Goal: Consume media (video, audio): Consume media (video, audio)

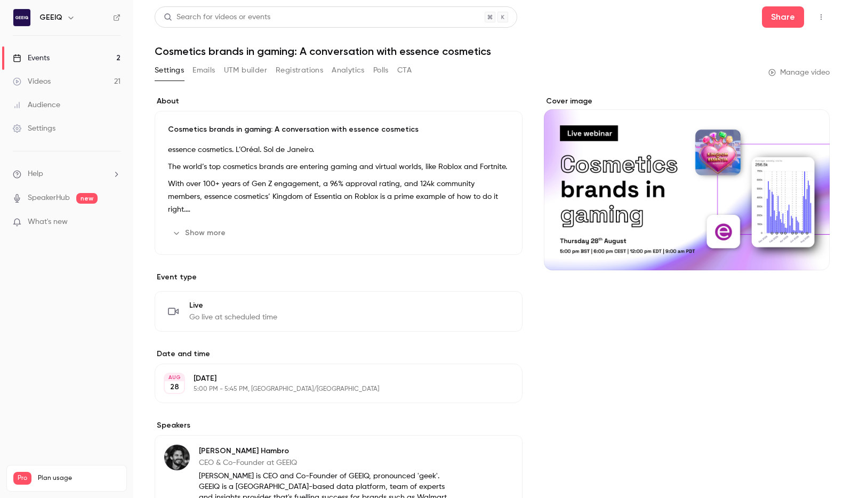
click at [86, 86] on link "Videos 21" at bounding box center [66, 81] width 133 height 23
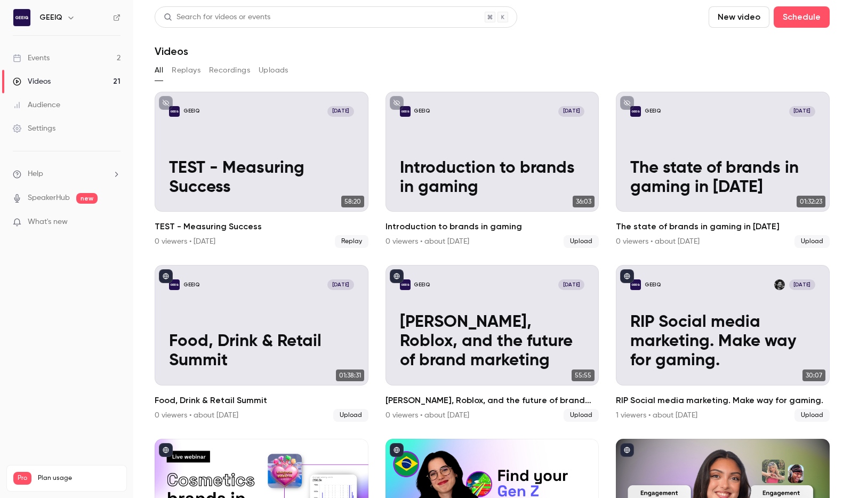
click at [179, 62] on button "Replays" at bounding box center [186, 70] width 29 height 17
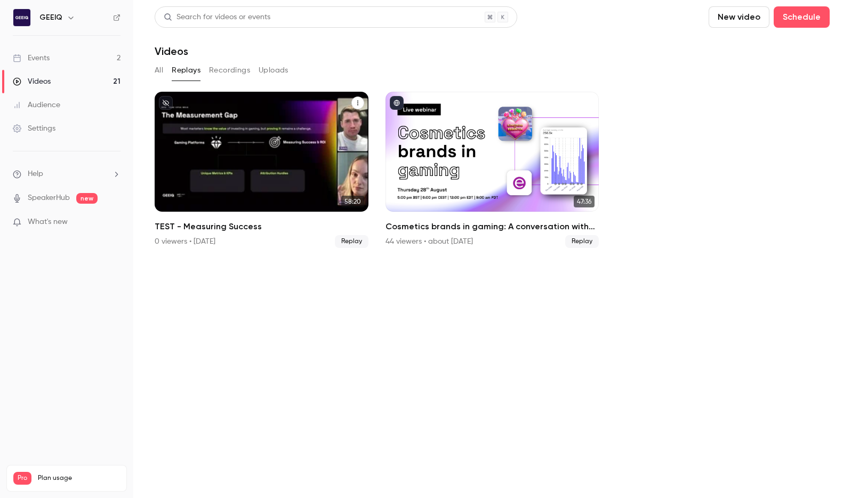
click at [253, 178] on p "TEST - Measuring Success" at bounding box center [261, 178] width 185 height 39
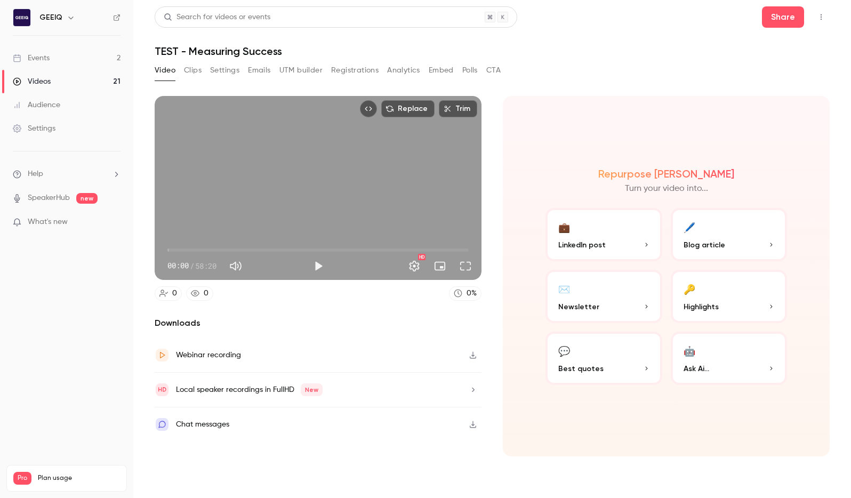
click at [177, 249] on span "00:00" at bounding box center [317, 250] width 301 height 17
click at [194, 247] on span "05:03" at bounding box center [317, 250] width 301 height 17
click at [207, 249] on span "07:44" at bounding box center [317, 250] width 301 height 17
click at [173, 250] on span "01:08" at bounding box center [317, 250] width 301 height 17
drag, startPoint x: 173, startPoint y: 250, endPoint x: 455, endPoint y: 261, distance: 282.3
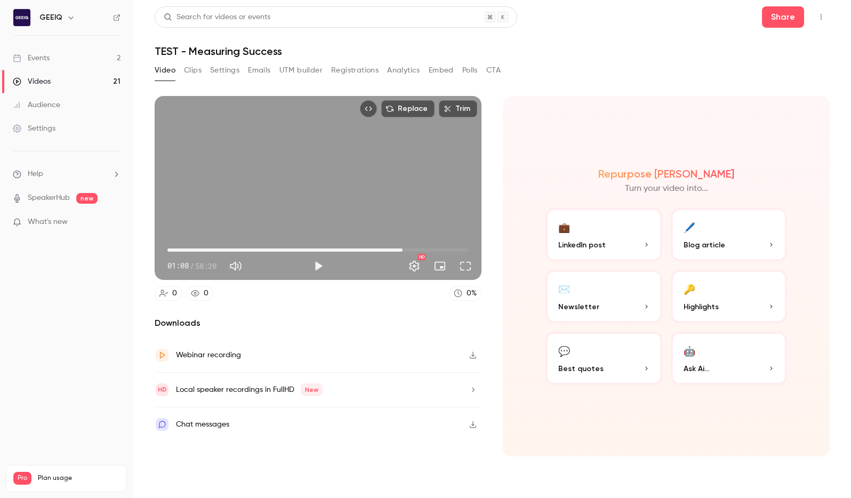
click at [403, 248] on span "45:32" at bounding box center [402, 249] width 3 height 3
click at [464, 267] on button "Full screen" at bounding box center [465, 265] width 21 height 21
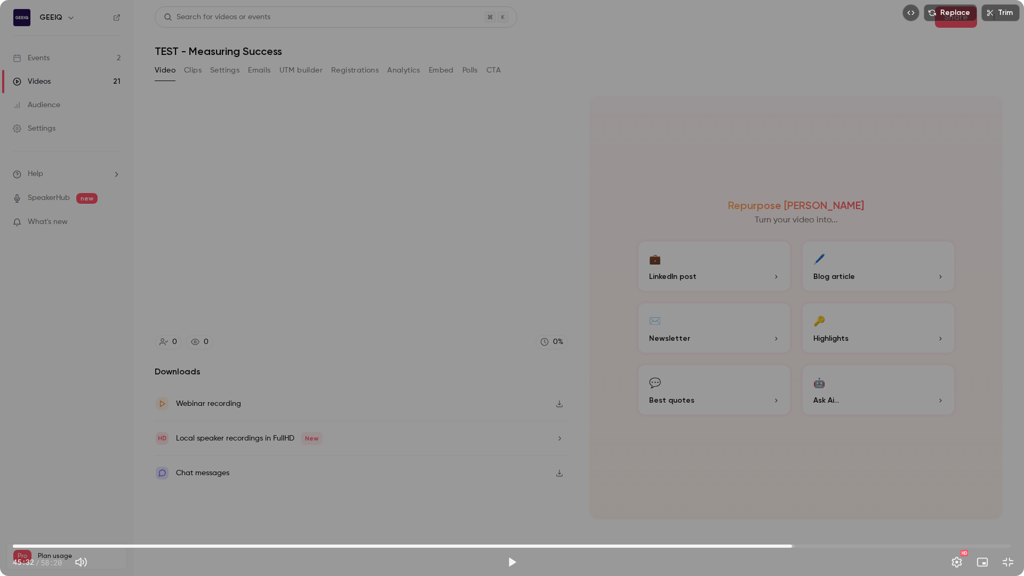
click at [43, 498] on span "45:32" at bounding box center [512, 546] width 998 height 17
click at [24, 498] on span "01:44" at bounding box center [512, 546] width 998 height 17
click at [17, 498] on span "00:39" at bounding box center [512, 546] width 998 height 17
click at [47, 498] on span "01:59" at bounding box center [512, 546] width 998 height 17
click at [36, 498] on span "01:22" at bounding box center [512, 546] width 998 height 17
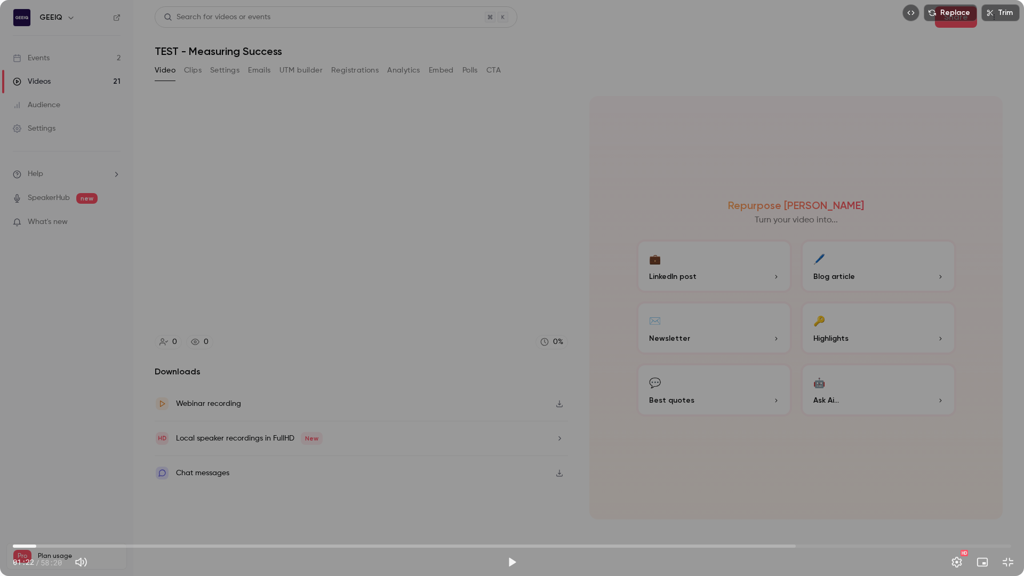
click at [78, 498] on span "01:22" at bounding box center [512, 546] width 998 height 17
click at [15, 498] on span "00:07" at bounding box center [512, 546] width 998 height 17
drag, startPoint x: 95, startPoint y: 543, endPoint x: 102, endPoint y: 543, distance: 7.0
click at [95, 498] on span "00:07" at bounding box center [512, 546] width 998 height 17
click at [151, 498] on span "04:49" at bounding box center [512, 546] width 998 height 17
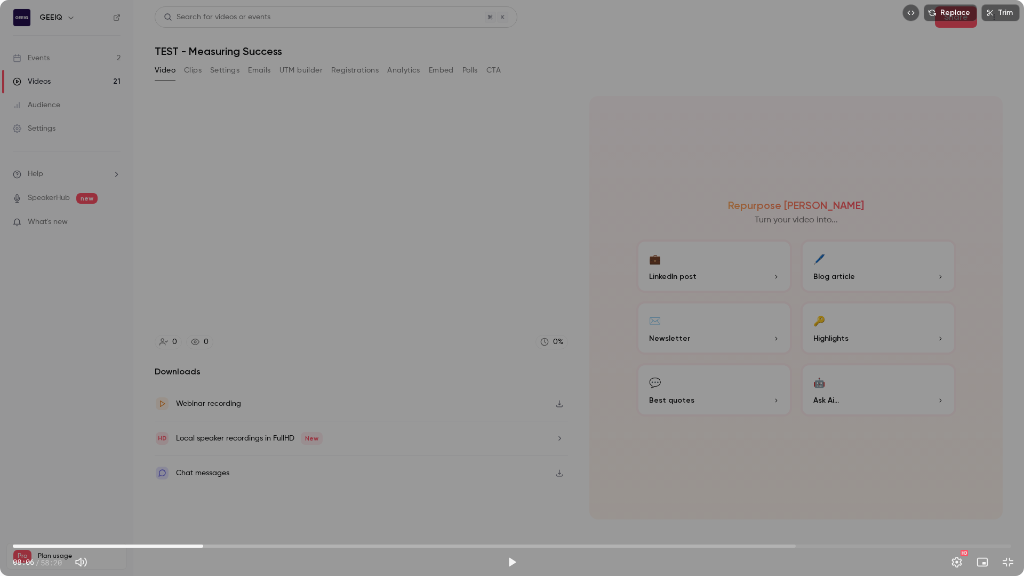
click at [203, 498] on span "11:07" at bounding box center [512, 546] width 998 height 17
click at [273, 498] on span "15:12" at bounding box center [512, 546] width 998 height 17
click at [227, 498] on span "12:29" at bounding box center [512, 546] width 998 height 17
click at [348, 498] on span "12:29" at bounding box center [512, 546] width 998 height 17
click at [415, 498] on span "19:36" at bounding box center [512, 546] width 998 height 17
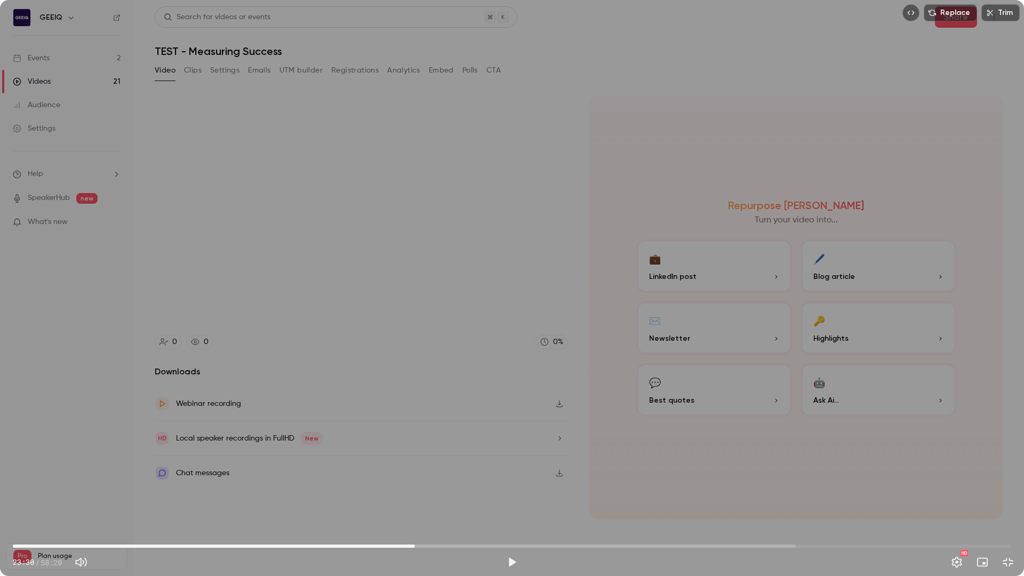
click at [460, 498] on span "23:30" at bounding box center [512, 546] width 998 height 17
click at [534, 498] on span "26:08" at bounding box center [512, 546] width 998 height 17
click at [602, 498] on span "34:24" at bounding box center [512, 546] width 998 height 17
click at [581, 498] on span "33:11" at bounding box center [512, 546] width 998 height 17
click at [562, 498] on span "32:06" at bounding box center [512, 546] width 998 height 17
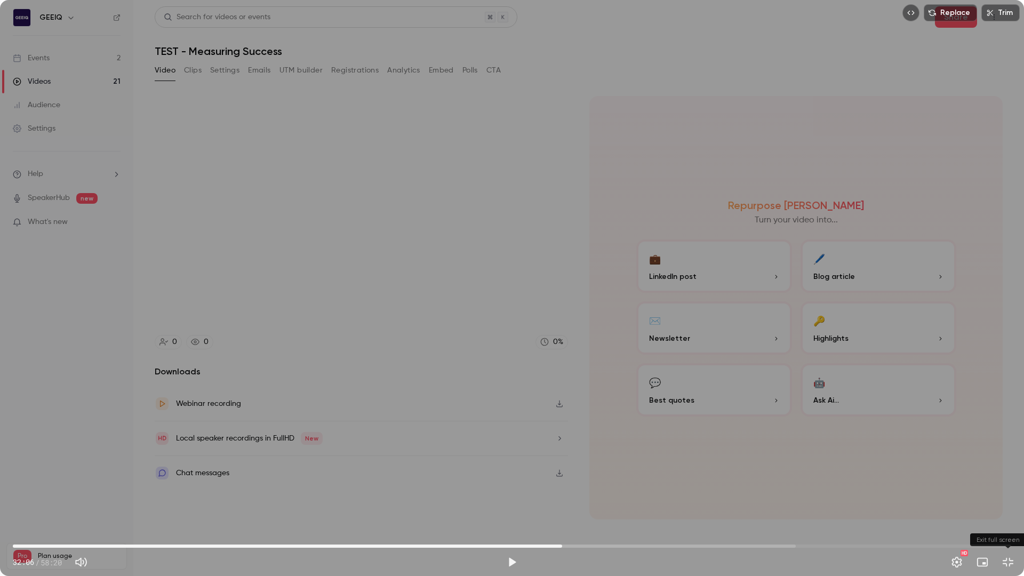
click at [690, 498] on button "Exit full screen" at bounding box center [1007, 561] width 21 height 21
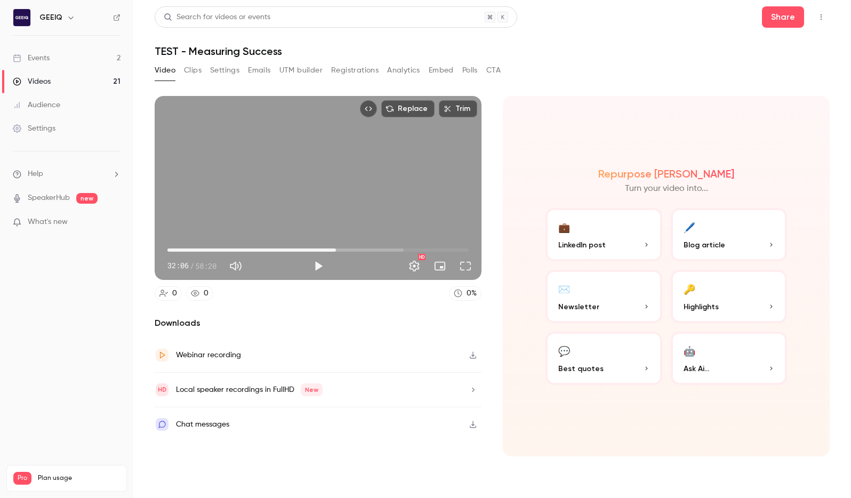
click at [336, 251] on span "32:37" at bounding box center [335, 249] width 3 height 3
click at [334, 251] on span "32:19" at bounding box center [334, 249] width 3 height 3
click at [334, 251] on span "32:13" at bounding box center [333, 249] width 3 height 3
click at [331, 251] on span "31:42" at bounding box center [331, 249] width 3 height 3
click at [333, 251] on span "32:06" at bounding box center [333, 249] width 3 height 3
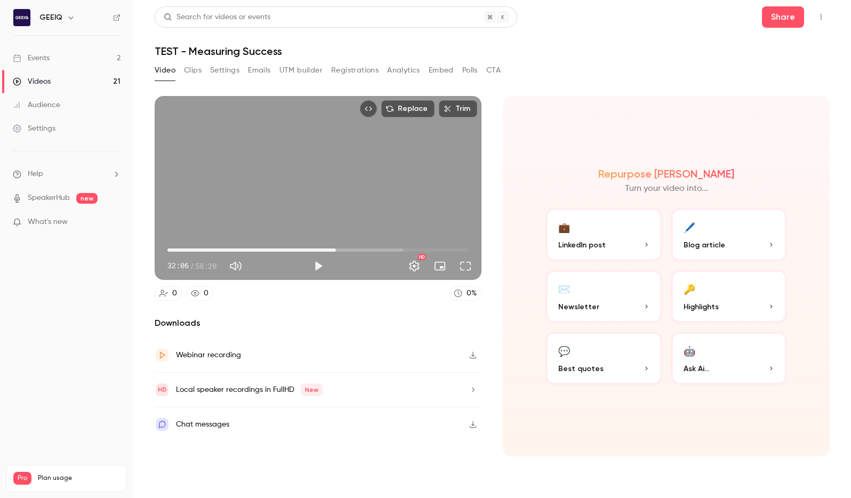
click at [336, 248] on span "32:37" at bounding box center [335, 249] width 3 height 3
click at [348, 249] on span "32:37" at bounding box center [317, 250] width 301 height 17
click at [341, 249] on span "33:39" at bounding box center [317, 250] width 301 height 17
click at [348, 249] on span "34:48" at bounding box center [317, 250] width 301 height 17
click at [353, 250] on span "34:54" at bounding box center [317, 250] width 301 height 17
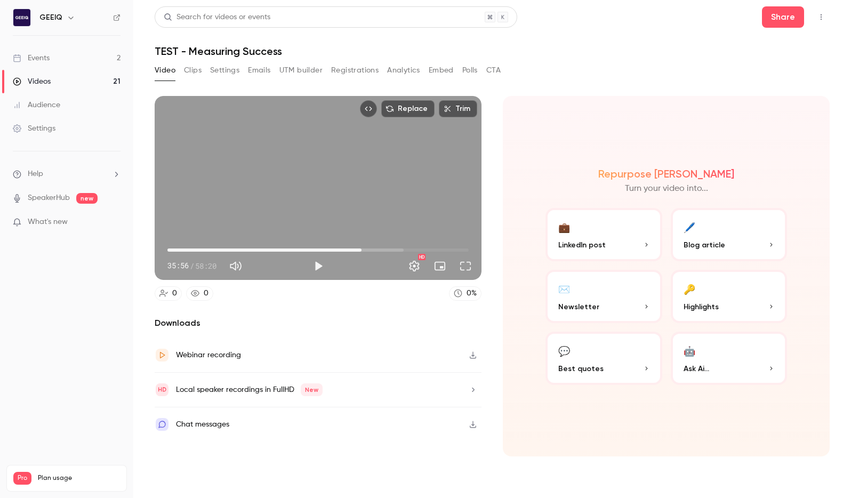
click at [362, 248] on span "37:35" at bounding box center [317, 250] width 301 height 17
click at [387, 248] on span "37:35" at bounding box center [317, 250] width 301 height 17
drag, startPoint x: 411, startPoint y: 248, endPoint x: 419, endPoint y: 248, distance: 8.0
click at [412, 248] on span "42:26" at bounding box center [317, 250] width 301 height 17
click at [421, 247] on span "47:17" at bounding box center [317, 250] width 301 height 17
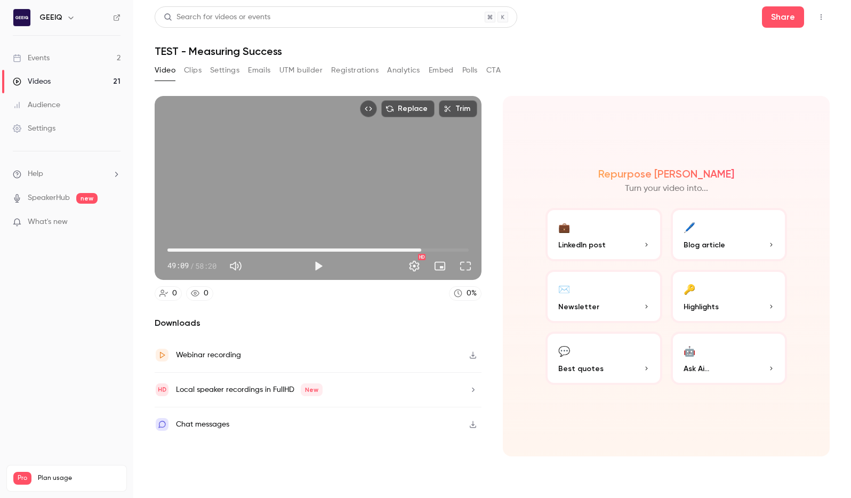
click at [430, 248] on span "49:09" at bounding box center [317, 250] width 301 height 17
click at [441, 247] on span "52:58" at bounding box center [317, 250] width 301 height 17
click at [448, 247] on span "52:58" at bounding box center [317, 250] width 301 height 17
click at [450, 251] on span "54:19" at bounding box center [447, 249] width 3 height 3
click at [458, 250] on span "54:56" at bounding box center [317, 250] width 301 height 17
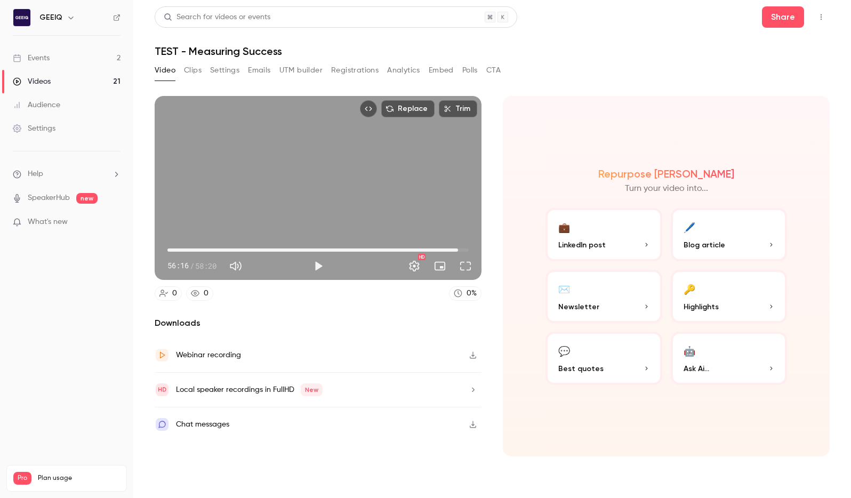
click at [430, 248] on span "56:16" at bounding box center [317, 250] width 301 height 17
click at [418, 249] on span "50:48" at bounding box center [317, 250] width 301 height 17
click at [409, 249] on span "48:25" at bounding box center [317, 250] width 301 height 17
click at [395, 249] on span "43:59" at bounding box center [317, 250] width 301 height 17
click at [393, 250] on span "43:59" at bounding box center [394, 249] width 3 height 3
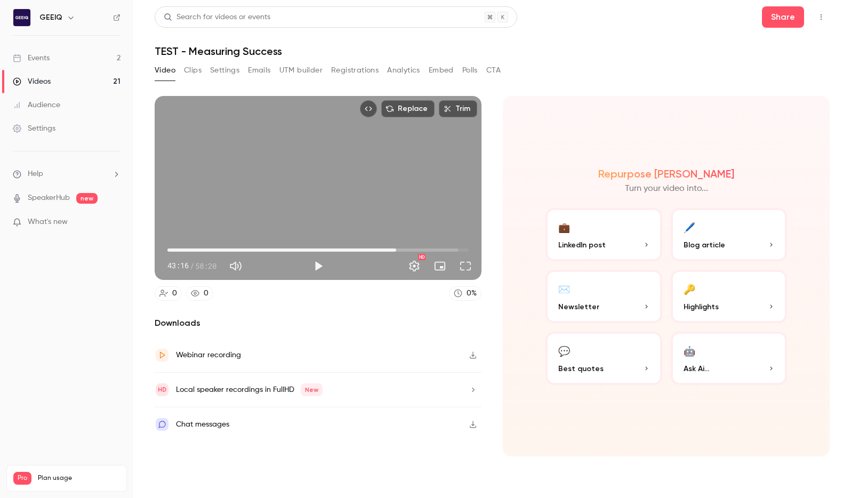
click at [396, 249] on span "44:18" at bounding box center [317, 250] width 301 height 17
click at [399, 249] on span "44:49" at bounding box center [398, 249] width 3 height 3
click at [397, 250] on span "44:30" at bounding box center [397, 249] width 3 height 3
click at [396, 250] on span "44:11" at bounding box center [395, 249] width 3 height 3
click at [395, 250] on span "43:59" at bounding box center [394, 249] width 3 height 3
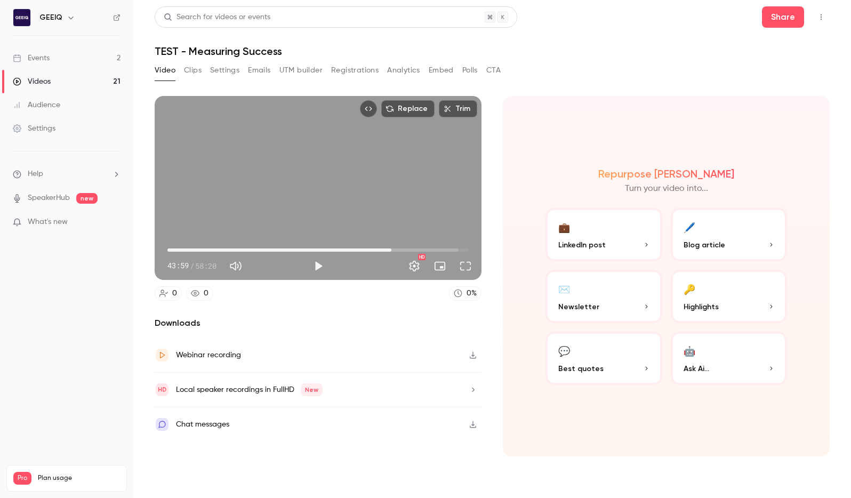
click at [391, 250] on span "43:22" at bounding box center [391, 249] width 3 height 3
click at [389, 251] on span "42:57" at bounding box center [389, 249] width 3 height 3
click at [383, 251] on span "41:49" at bounding box center [383, 249] width 3 height 3
click at [379, 251] on span "40:53" at bounding box center [378, 249] width 3 height 3
drag, startPoint x: 322, startPoint y: 247, endPoint x: 343, endPoint y: 247, distance: 21.3
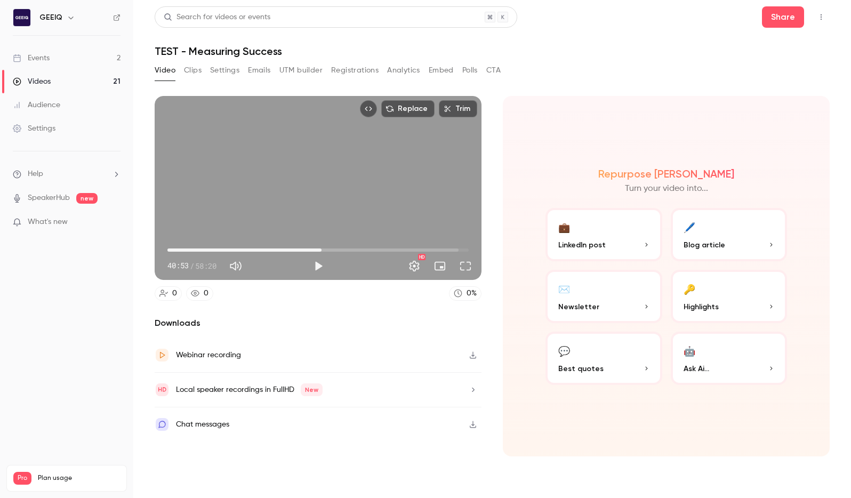
click at [322, 247] on span "29:50" at bounding box center [317, 250] width 301 height 17
click at [336, 248] on span "29:50" at bounding box center [317, 250] width 301 height 17
click at [334, 250] on span "32:37" at bounding box center [335, 249] width 3 height 3
click at [331, 250] on span "31:42" at bounding box center [331, 249] width 3 height 3
click at [352, 196] on div "Replace Trim 31:42 31:42 / 58:20 HD" at bounding box center [318, 188] width 327 height 184
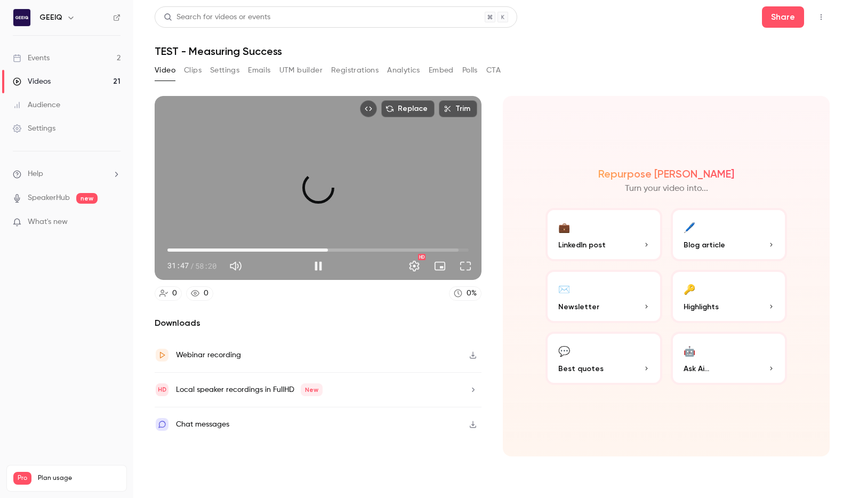
click at [328, 249] on span "31:04" at bounding box center [327, 249] width 3 height 3
click at [325, 250] on span "30:27" at bounding box center [324, 249] width 3 height 3
click at [320, 250] on span "29:32" at bounding box center [319, 249] width 3 height 3
click at [472, 269] on button "Full screen" at bounding box center [465, 265] width 21 height 21
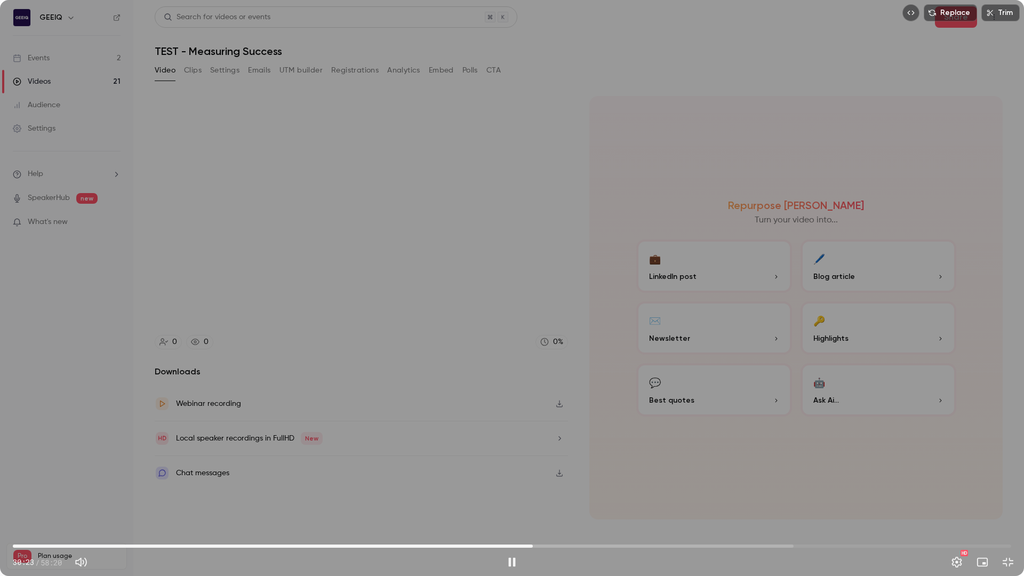
click at [533, 498] on span "30:23" at bounding box center [512, 546] width 998 height 17
click at [528, 498] on span "30:08" at bounding box center [528, 545] width 3 height 3
click at [586, 456] on div "Replace Trim 30:10 30:10 / 58:20 HD" at bounding box center [512, 288] width 1024 height 576
click at [631, 428] on div "Replace Trim 30:10 30:10 / 58:20 HD" at bounding box center [512, 288] width 1024 height 576
click at [658, 430] on div "Replace Trim 30:11 30:11 / 58:20 HD" at bounding box center [512, 288] width 1024 height 576
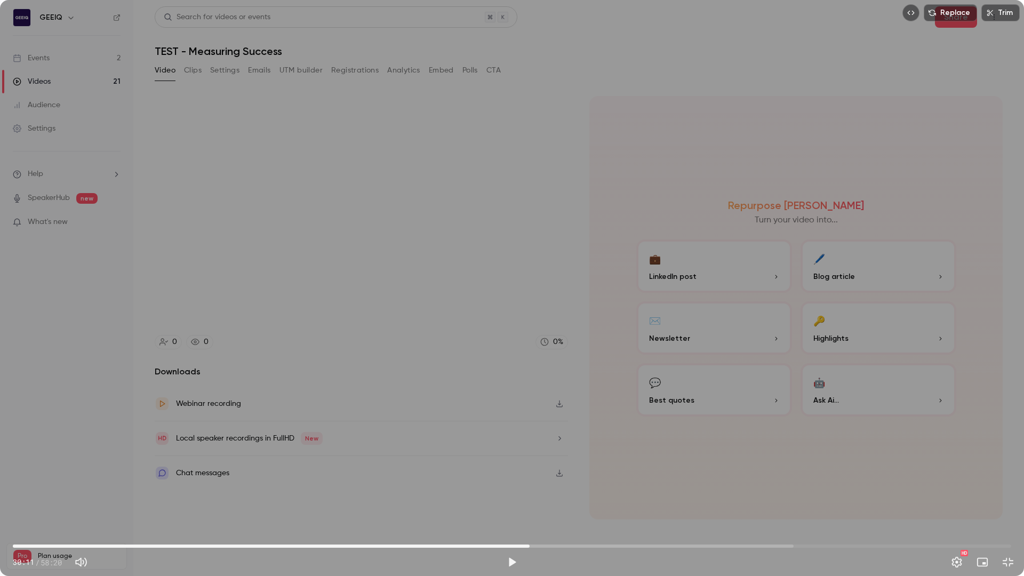
click at [668, 433] on div "Replace Trim 30:11 30:11 / 58:20 HD" at bounding box center [512, 288] width 1024 height 576
click at [690, 434] on div "Replace Trim 30:11 30:11 / 58:20 HD" at bounding box center [512, 288] width 1024 height 576
click at [690, 435] on div "Replace Trim 30:11 30:11 / 58:20 HD" at bounding box center [512, 288] width 1024 height 576
click at [690, 435] on div "Replace Trim 30:12 30:12 / 58:20 HD" at bounding box center [512, 288] width 1024 height 576
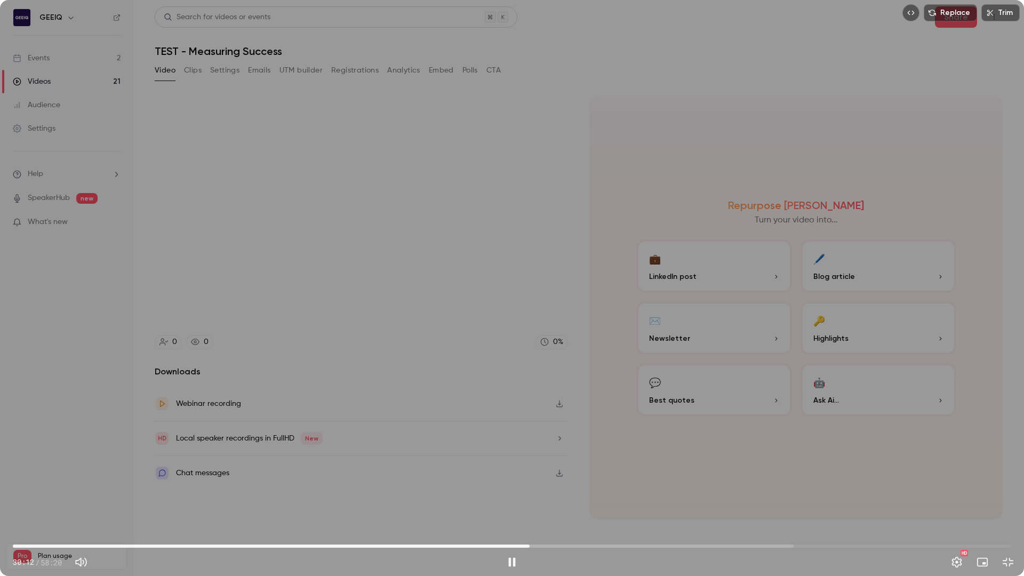
click at [690, 434] on div "Replace Trim 30:12 30:12 / 58:20 HD" at bounding box center [512, 288] width 1024 height 576
click at [690, 498] on button "Exit full screen" at bounding box center [1007, 561] width 21 height 21
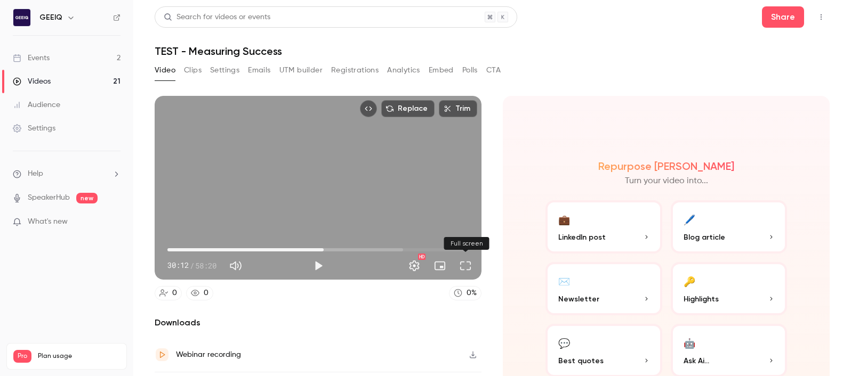
click at [466, 270] on button "Full screen" at bounding box center [465, 265] width 21 height 21
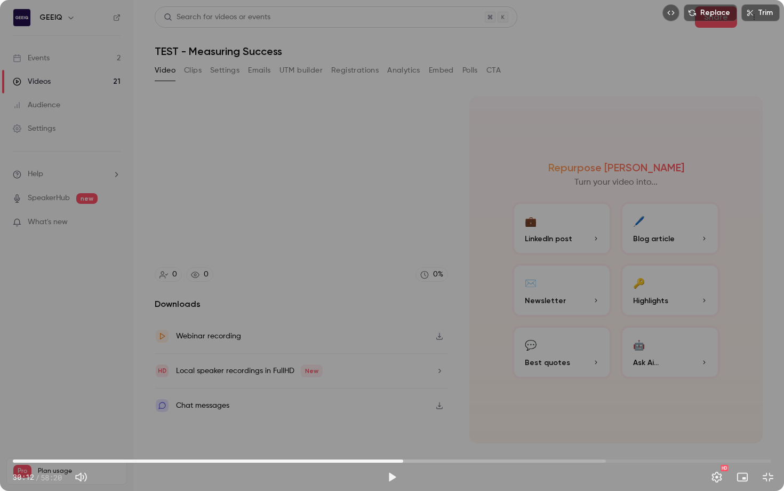
click at [403, 461] on span "30:02" at bounding box center [403, 460] width 3 height 3
click at [332, 235] on div "Replace Trim 30:02 30:02 / 58:20 HD" at bounding box center [392, 245] width 784 height 491
click at [405, 462] on span "30:20" at bounding box center [406, 460] width 3 height 3
click at [404, 461] on span "30:04" at bounding box center [403, 460] width 3 height 3
click at [400, 462] on span "29:47" at bounding box center [392, 460] width 758 height 17
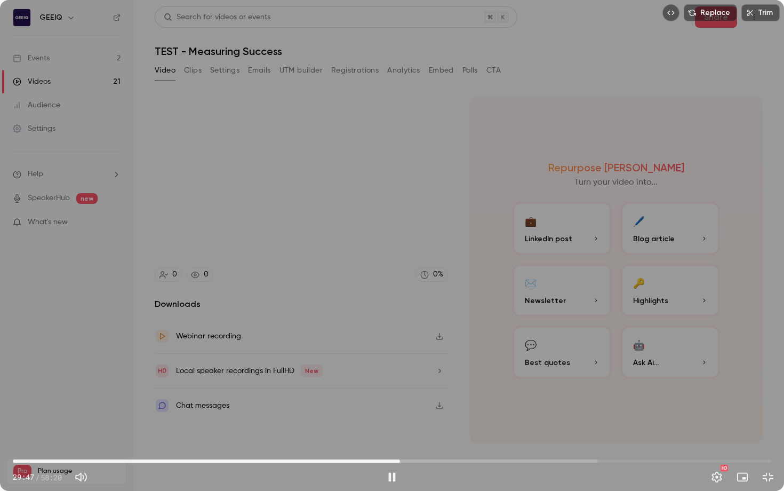
click at [409, 413] on div "Replace Trim 29:47 29:47 / 58:20 HD" at bounding box center [392, 245] width 784 height 491
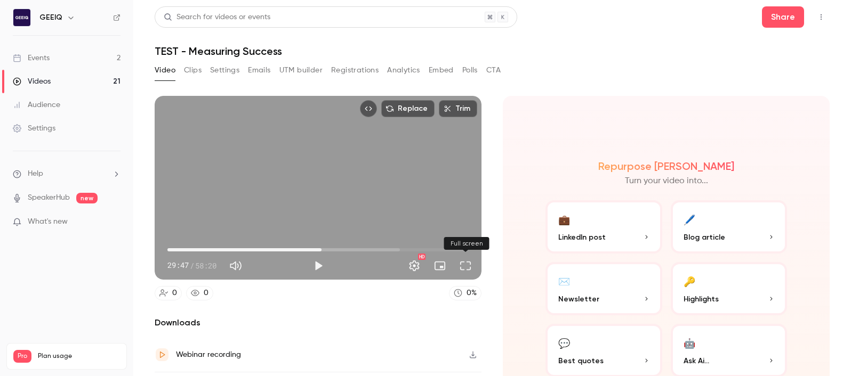
click at [470, 268] on button "Full screen" at bounding box center [465, 265] width 21 height 21
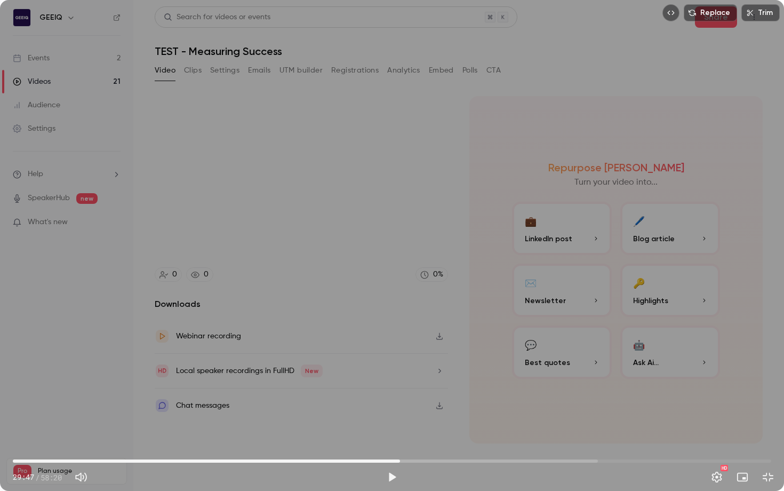
click at [592, 295] on div "Replace Trim 29:47 29:47 / 58:20 HD" at bounding box center [392, 245] width 784 height 491
click at [404, 459] on span "30:04" at bounding box center [403, 460] width 3 height 3
click at [573, 354] on div "Replace Trim 30:13 30:13 / 58:20 HD" at bounding box center [392, 245] width 784 height 491
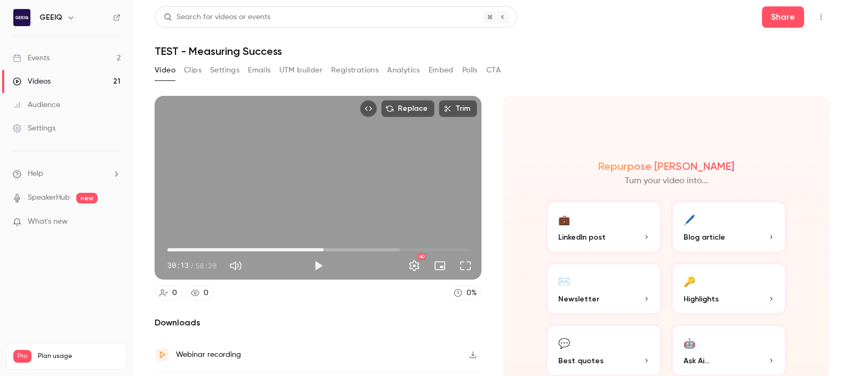
click at [462, 271] on button "Full screen" at bounding box center [465, 265] width 21 height 21
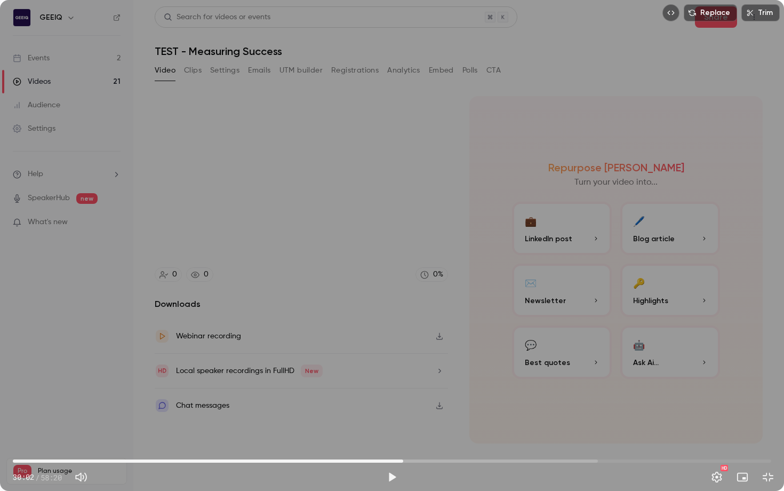
click at [403, 461] on span "30:02" at bounding box center [403, 460] width 3 height 3
click at [393, 330] on div "Replace Trim 30:02 30:02 / 58:20 HD" at bounding box center [392, 245] width 784 height 491
click at [603, 363] on div "Replace Trim 30:13 30:13 / 58:20 HD" at bounding box center [392, 245] width 784 height 491
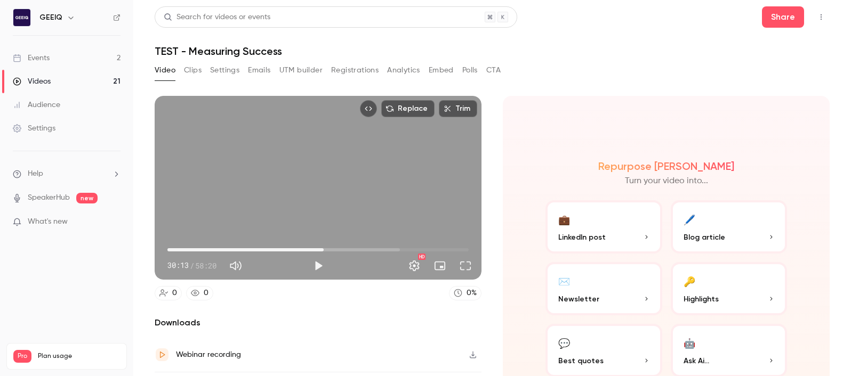
click at [656, 82] on div "Video Clips Settings Emails UTM builder Registrations Analytics Embed Polls CTA" at bounding box center [492, 72] width 675 height 21
drag, startPoint x: 670, startPoint y: 88, endPoint x: 464, endPoint y: 95, distance: 206.5
click at [660, 89] on div "Replace Trim 30:13 30:13 / 58:20 HD 0 0 0 % Downloads Webinar recording Local s…" at bounding box center [492, 216] width 675 height 267
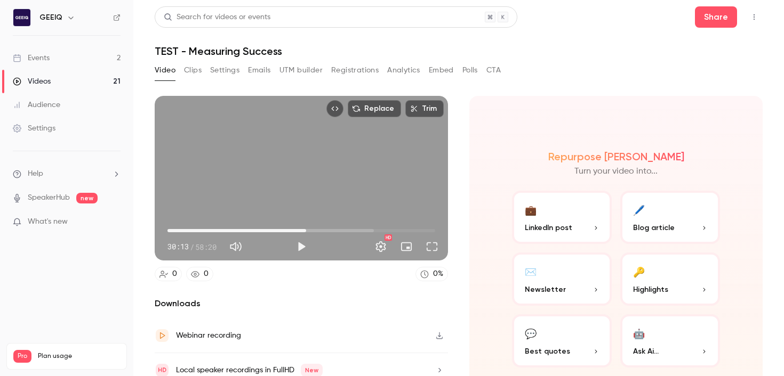
type input "******"
click at [93, 57] on link "Events 2" at bounding box center [66, 57] width 133 height 23
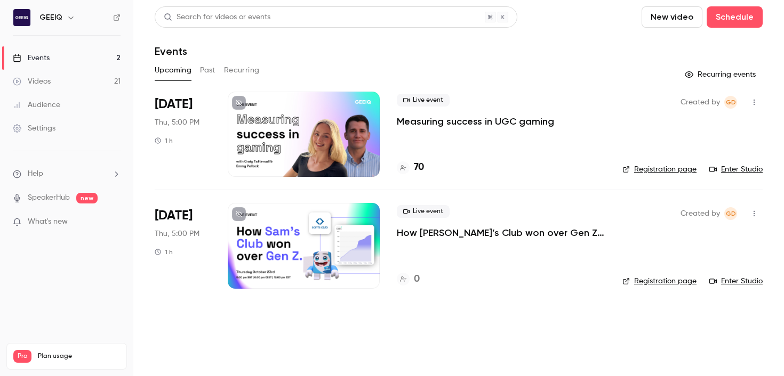
click at [204, 67] on button "Past" at bounding box center [207, 70] width 15 height 17
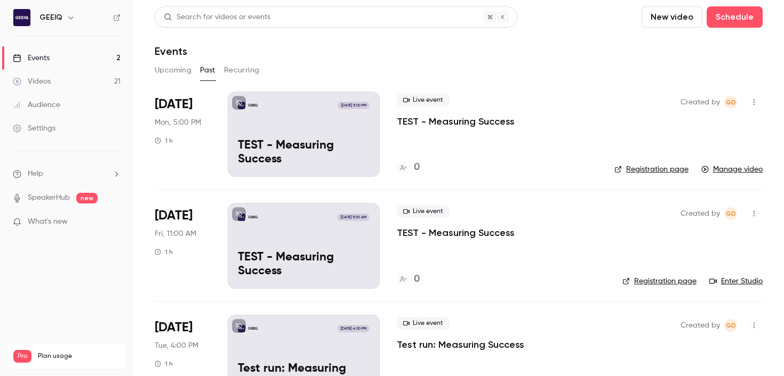
click at [454, 119] on p "TEST - Measuring Success" at bounding box center [456, 121] width 118 height 13
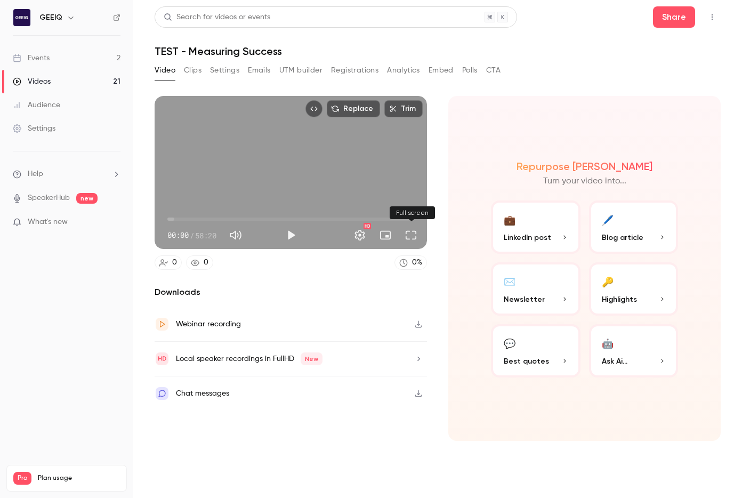
click at [416, 231] on button "Full screen" at bounding box center [410, 235] width 21 height 21
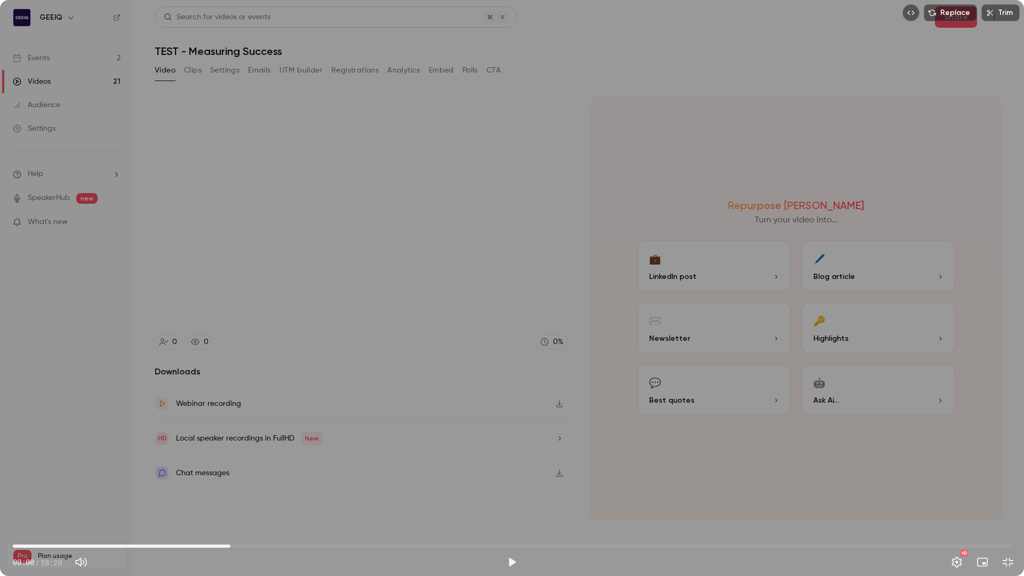
click at [230, 498] on span "12:43" at bounding box center [512, 546] width 998 height 17
click at [229, 498] on span "12:43" at bounding box center [230, 545] width 3 height 3
click at [220, 498] on span "12:07" at bounding box center [220, 545] width 3 height 3
click at [212, 498] on span "11:39" at bounding box center [512, 546] width 998 height 17
click at [495, 461] on div "Replace Trim 11:39 11:39 / 58:20 HD" at bounding box center [512, 288] width 1024 height 576
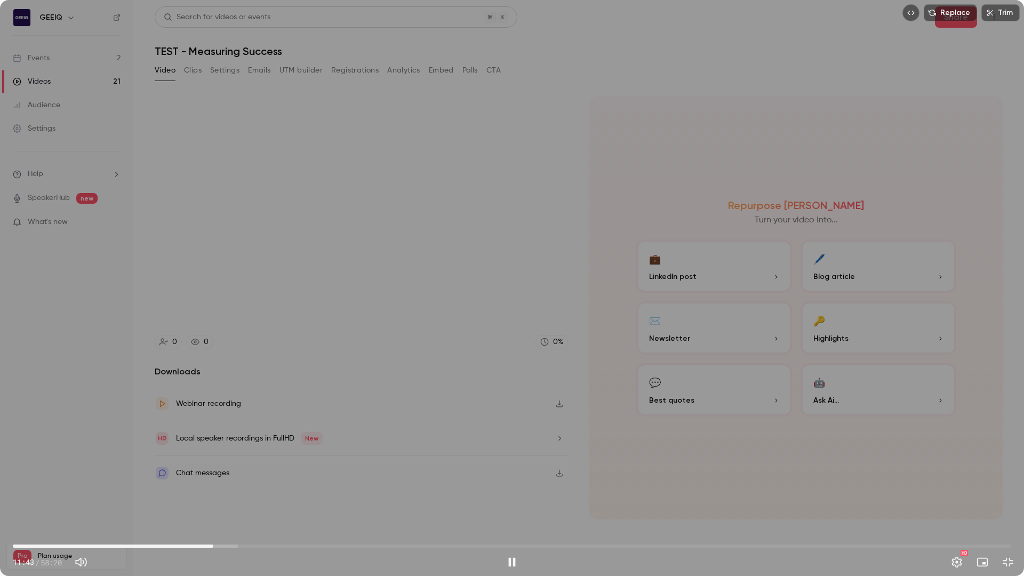
click at [512, 440] on div "Replace Trim 11:43 11:43 / 58:20 HD" at bounding box center [512, 288] width 1024 height 576
click at [512, 440] on div "Replace Trim 11:44 11:44 / 58:20 HD" at bounding box center [512, 288] width 1024 height 576
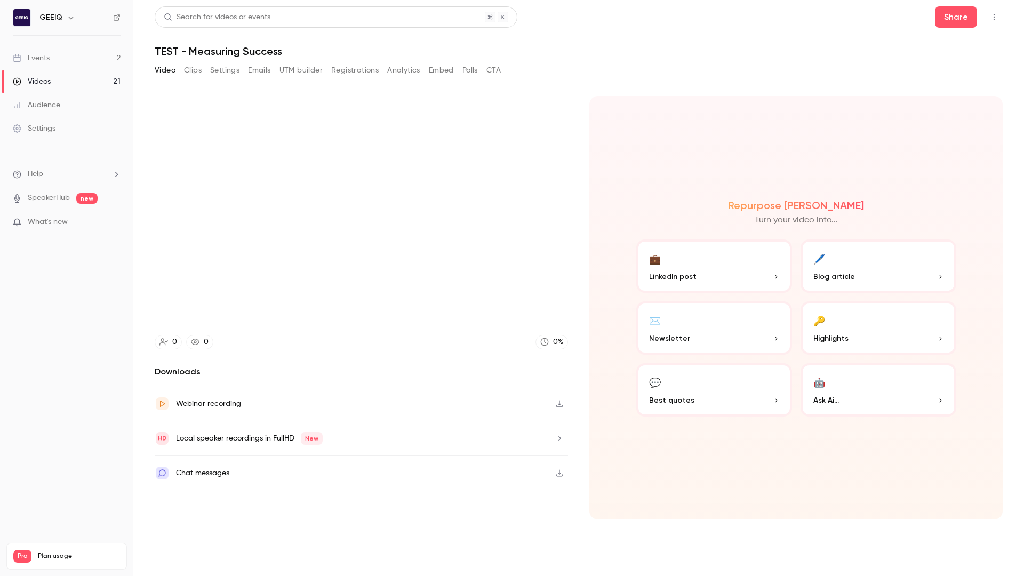
click at [512, 440] on video at bounding box center [512, 288] width 1024 height 576
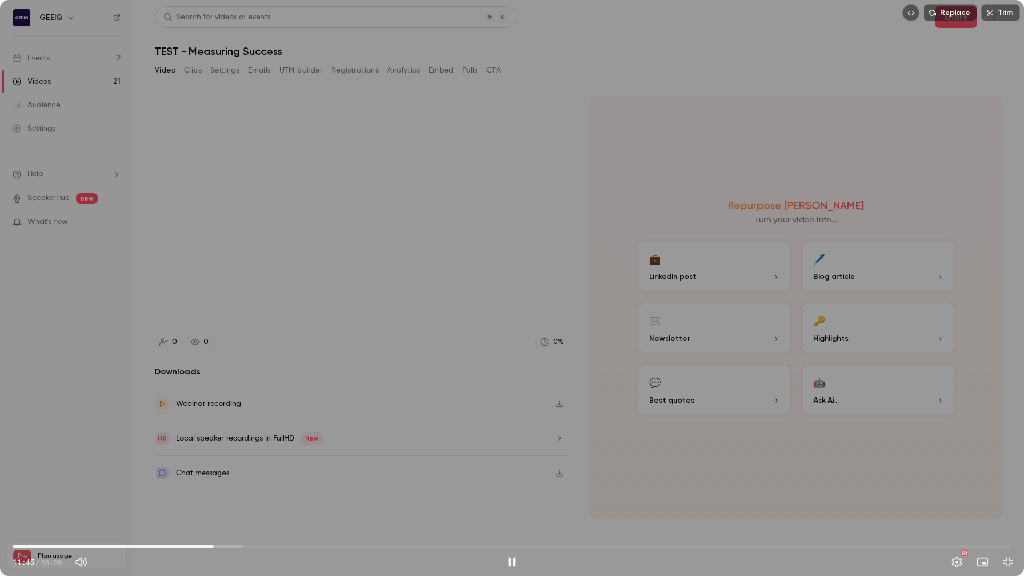
click at [510, 445] on div "Replace Trim 11:45 11:45 / 58:20 HD" at bounding box center [512, 288] width 1024 height 576
click at [213, 498] on span "11:46" at bounding box center [214, 545] width 3 height 3
click at [332, 471] on div "Replace Trim 11:35 11:35 / 58:20 HD" at bounding box center [512, 288] width 1024 height 576
click at [415, 202] on div "Replace Trim 11:44 11:44 / 58:20 HD" at bounding box center [512, 288] width 1024 height 576
click at [477, 205] on div "Replace Trim 11:45 11:45 / 58:20 HD" at bounding box center [512, 288] width 1024 height 576
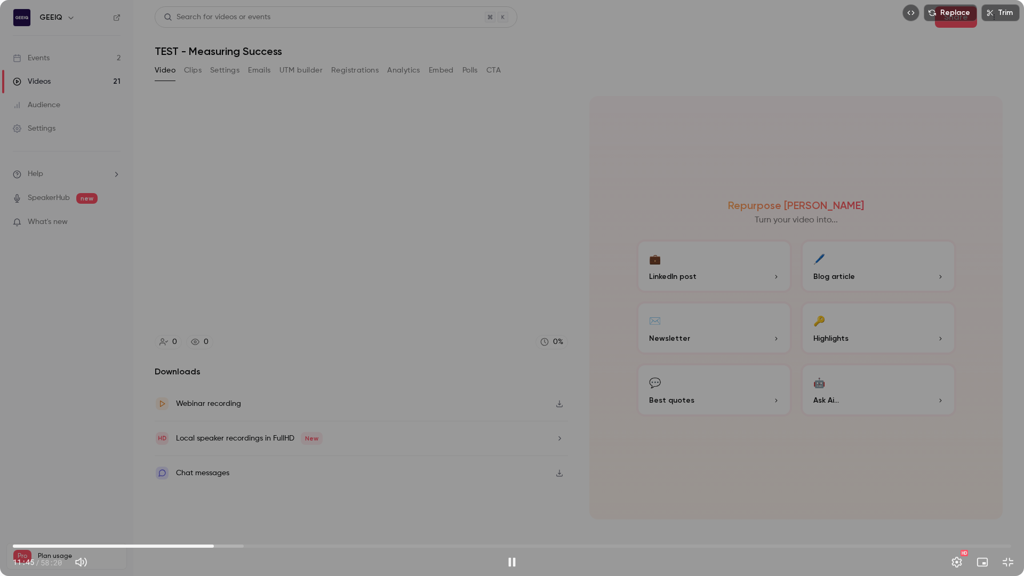
click at [541, 214] on div "Replace Trim 11:45 11:45 / 58:20 HD" at bounding box center [512, 288] width 1024 height 576
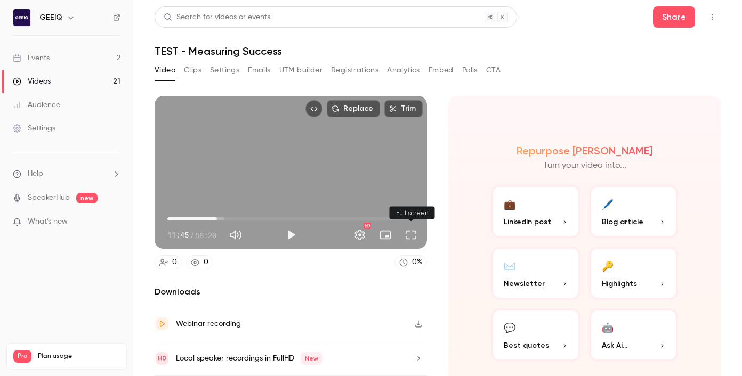
click at [413, 237] on button "Full screen" at bounding box center [410, 235] width 21 height 21
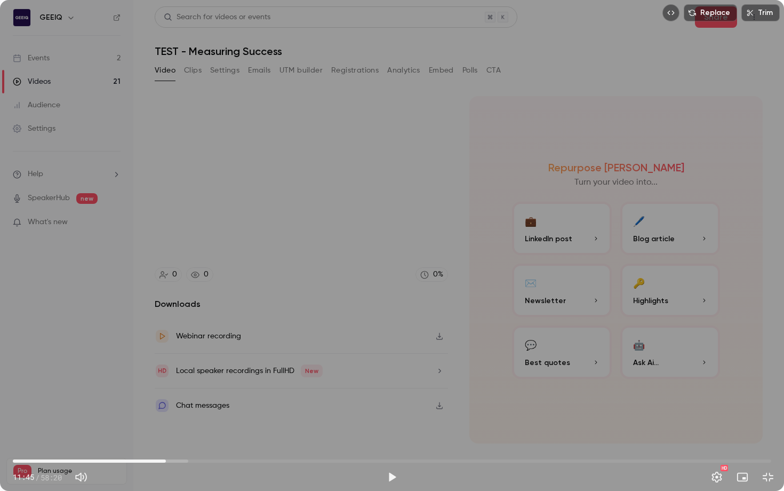
click at [164, 459] on span "11:45" at bounding box center [165, 460] width 3 height 3
click at [320, 303] on div "Replace Trim 11:24 11:24 / 58:20 HD" at bounding box center [392, 245] width 784 height 491
click at [410, 407] on div "Replace Trim 11:47 11:47 / 58:20 HD" at bounding box center [392, 245] width 784 height 491
click at [162, 462] on span "11:29" at bounding box center [162, 460] width 3 height 3
click at [342, 303] on div "Replace Trim 11:29 11:29 / 58:20 HD" at bounding box center [392, 245] width 784 height 491
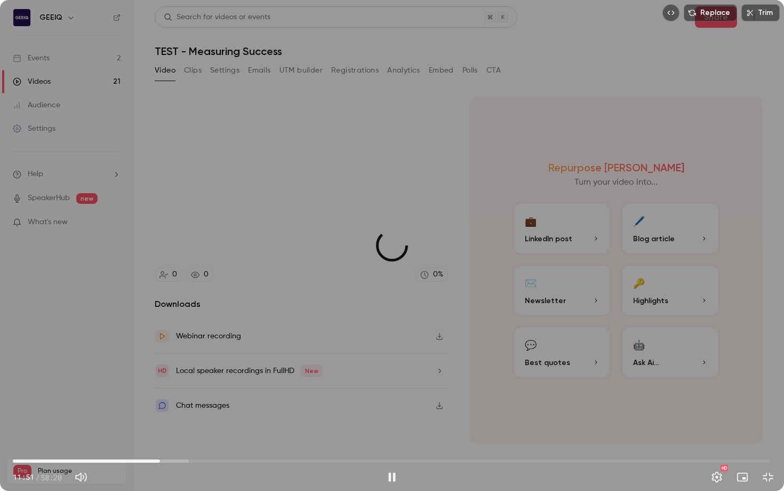
click at [160, 459] on span "11:19" at bounding box center [392, 460] width 758 height 17
click at [168, 460] on span "11:23" at bounding box center [392, 460] width 758 height 17
click at [164, 460] on span "11:39" at bounding box center [164, 460] width 3 height 3
click at [644, 391] on div "Replace Trim 11:48 11:48 / 58:20 HD" at bounding box center [392, 245] width 784 height 491
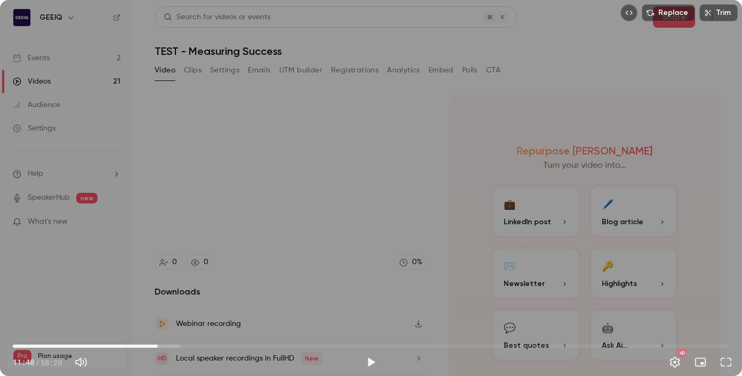
type input "*****"
